Goal: Information Seeking & Learning: Check status

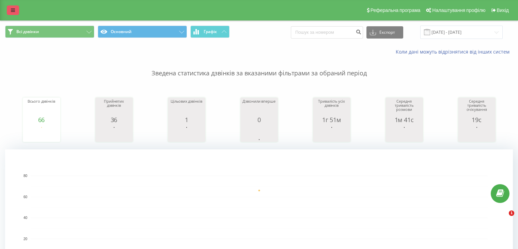
drag, startPoint x: 0, startPoint y: 0, endPoint x: 16, endPoint y: 12, distance: 20.2
click at [16, 12] on link at bounding box center [13, 10] width 12 height 10
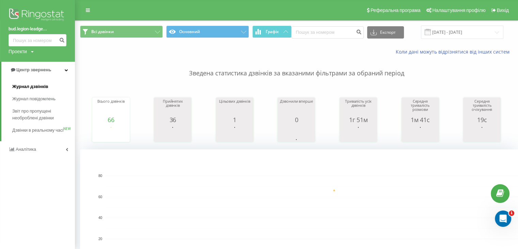
click at [31, 85] on span "Журнал дзвінків" at bounding box center [30, 86] width 36 height 7
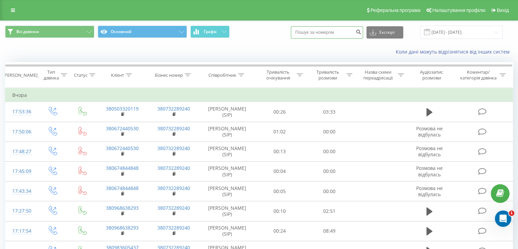
click at [311, 30] on input at bounding box center [327, 32] width 72 height 12
paste input "0500405100"
type input "0500405100"
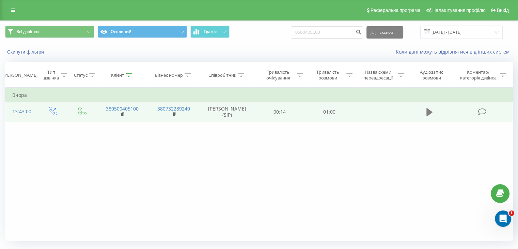
click at [426, 114] on button at bounding box center [430, 112] width 10 height 10
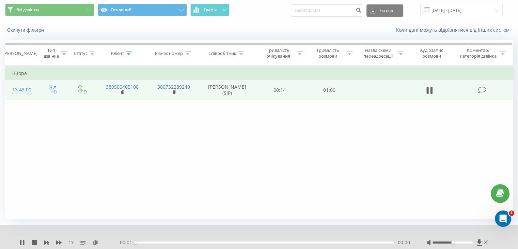
scroll to position [44, 0]
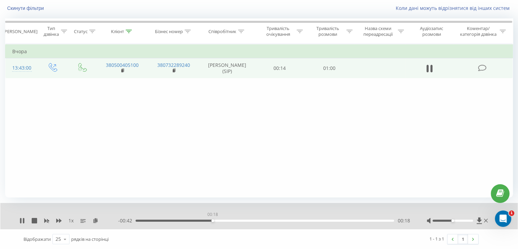
click at [213, 219] on div "00:18" at bounding box center [265, 220] width 259 height 2
click at [273, 219] on div "00:32" at bounding box center [265, 220] width 259 height 2
click at [330, 221] on div "00:45" at bounding box center [265, 220] width 259 height 2
click at [23, 218] on icon at bounding box center [23, 220] width 1 height 5
